Goal: Register for event/course

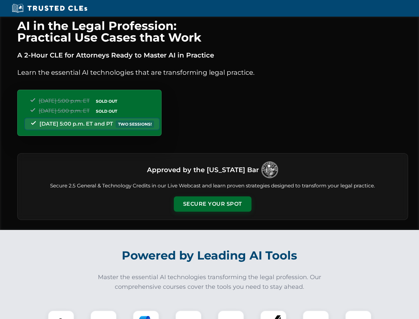
click at [212, 204] on button "Secure Your Spot" at bounding box center [213, 203] width 78 height 15
click at [61, 314] on img at bounding box center [60, 323] width 19 height 19
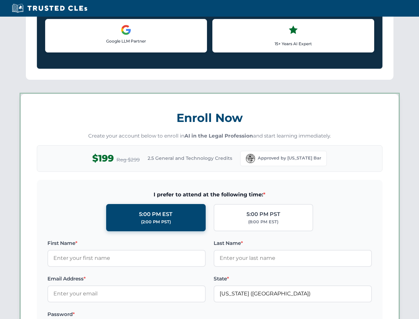
click at [146, 314] on label "Password *" at bounding box center [126, 314] width 158 height 8
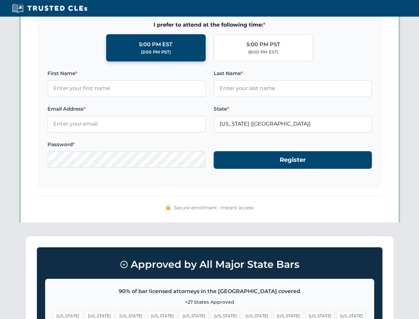
click at [306, 314] on span "[US_STATE]" at bounding box center [320, 316] width 29 height 10
